Goal: Task Accomplishment & Management: Use online tool/utility

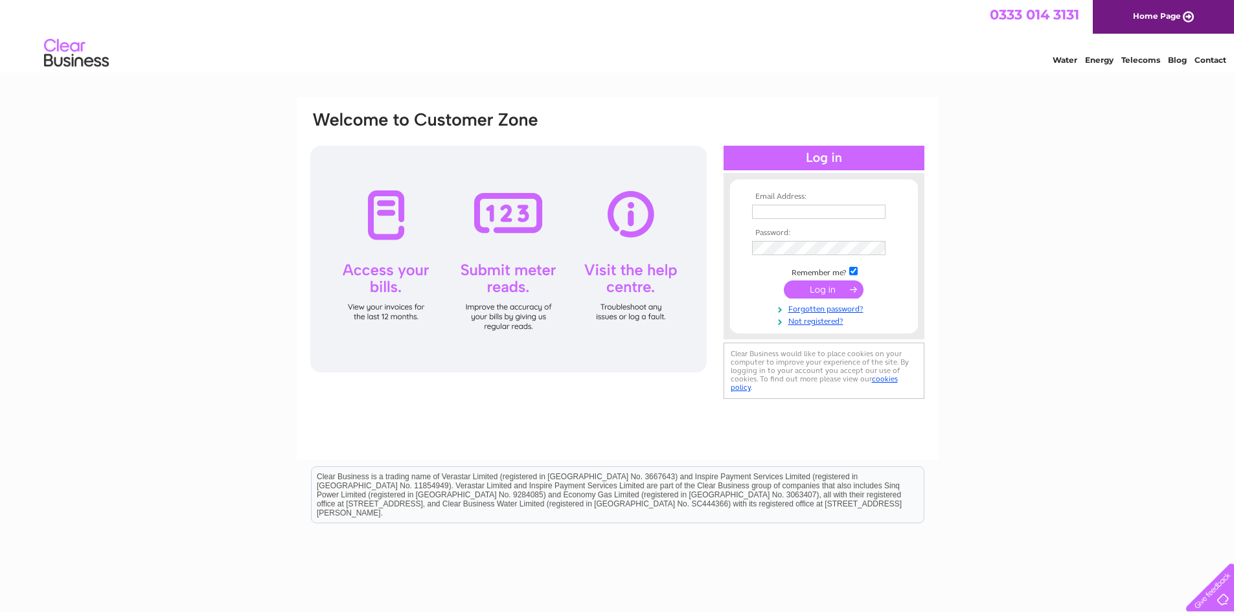
type input "laundry65kingussie@gmail.com"
click at [838, 295] on input "submit" at bounding box center [824, 289] width 80 height 18
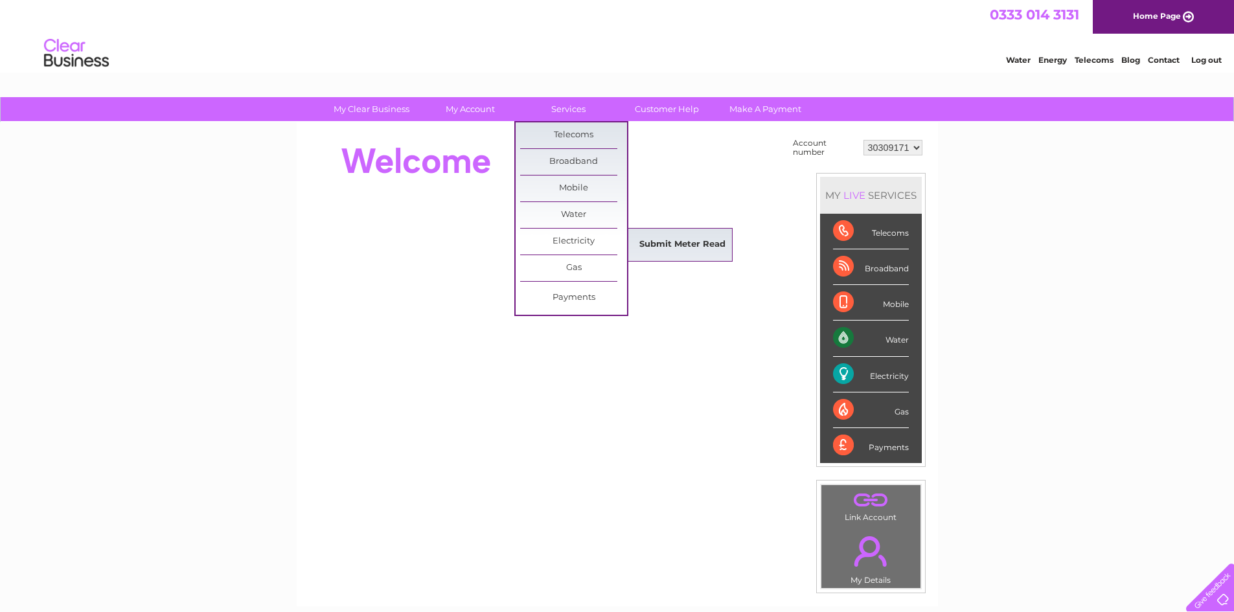
click at [678, 246] on link "Submit Meter Read" at bounding box center [682, 245] width 107 height 26
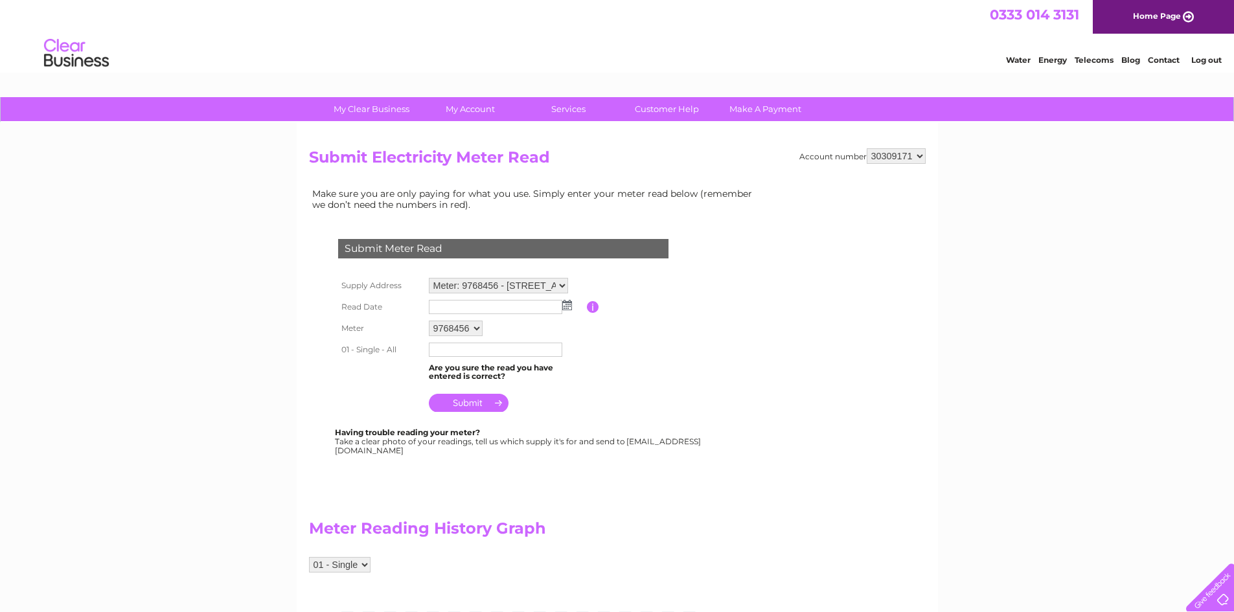
click at [468, 351] on input "text" at bounding box center [495, 350] width 133 height 14
click at [567, 312] on td at bounding box center [506, 307] width 161 height 21
click at [567, 304] on img at bounding box center [567, 305] width 10 height 10
click at [524, 361] on link "4" at bounding box center [523, 362] width 18 height 13
type input "2025/09/04"
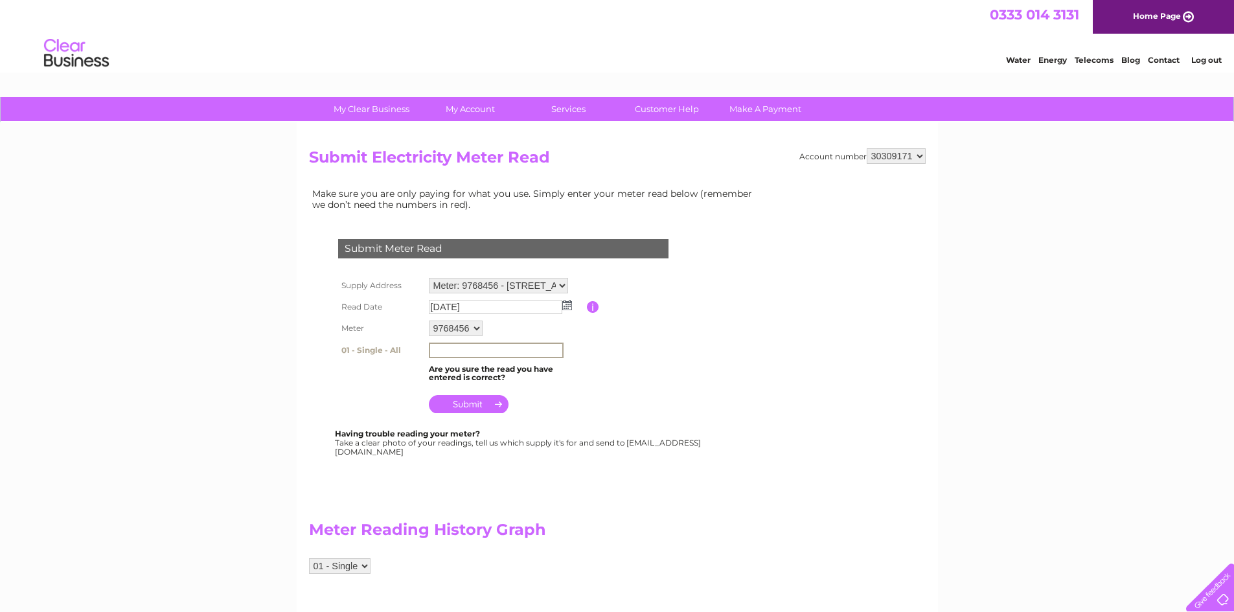
click at [518, 352] on input "text" at bounding box center [496, 351] width 135 height 16
type input "828703"
click at [466, 400] on input "submit" at bounding box center [469, 404] width 80 height 18
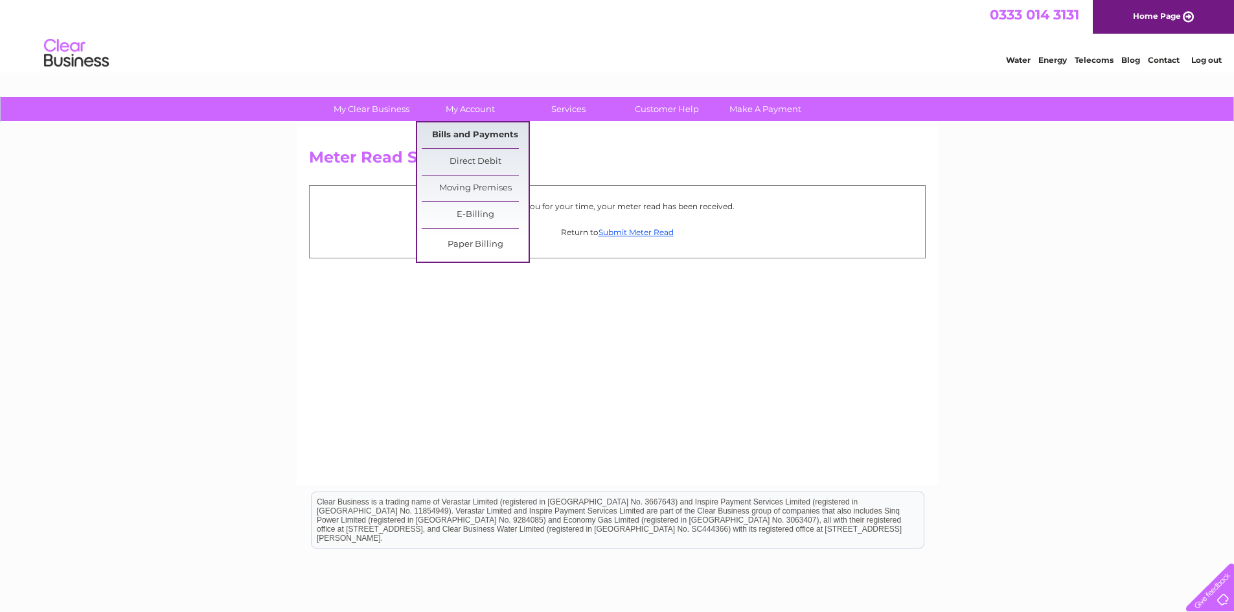
click at [468, 130] on link "Bills and Payments" at bounding box center [475, 135] width 107 height 26
